Goal: Navigation & Orientation: Go to known website

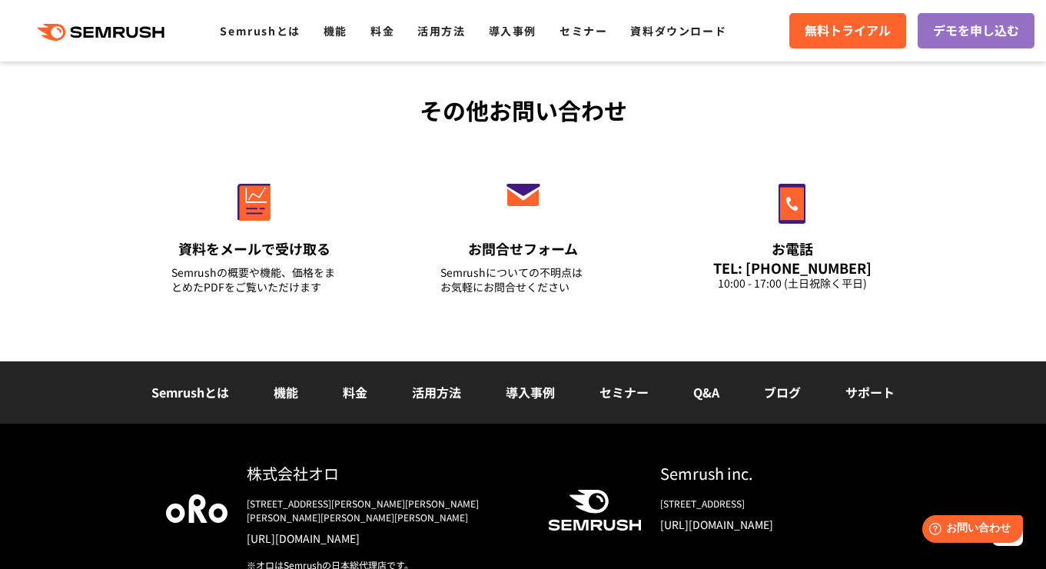
scroll to position [5510, 0]
